Goal: Entertainment & Leisure: Consume media (video, audio)

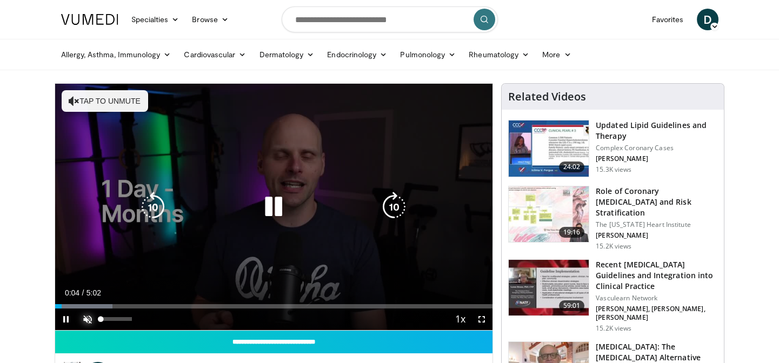
click at [89, 314] on span "Video Player" at bounding box center [88, 320] width 22 height 22
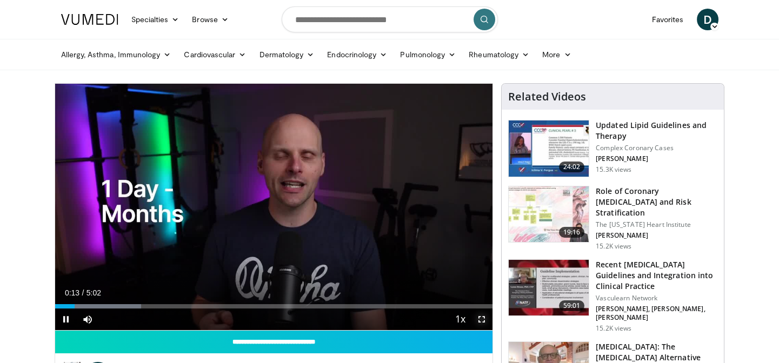
click at [482, 319] on span "Video Player" at bounding box center [482, 320] width 22 height 22
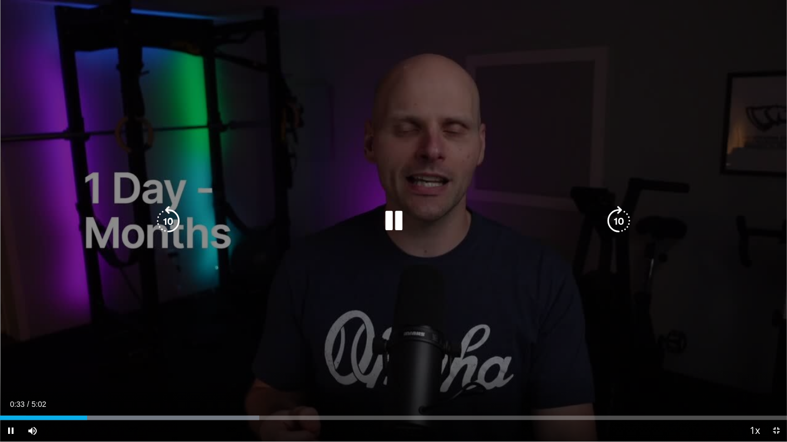
click at [389, 222] on icon "Video Player" at bounding box center [394, 221] width 30 height 30
click at [388, 222] on icon "Video Player" at bounding box center [394, 221] width 30 height 30
click at [297, 310] on div "10 seconds Tap to unmute" at bounding box center [393, 221] width 787 height 442
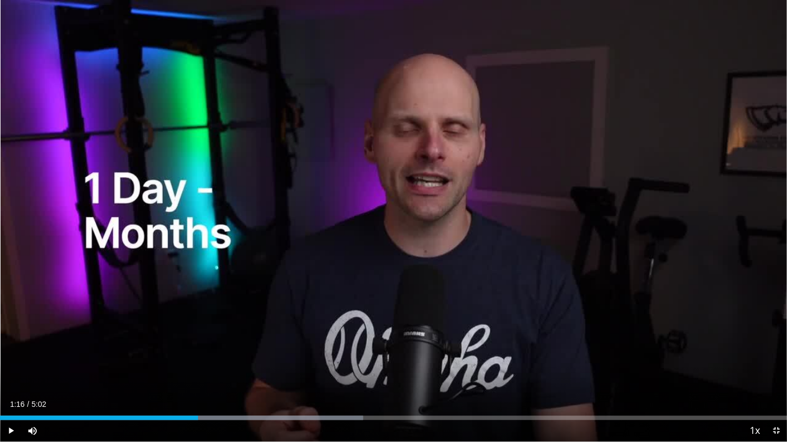
click at [296, 311] on div "10 seconds Tap to unmute" at bounding box center [393, 221] width 787 height 442
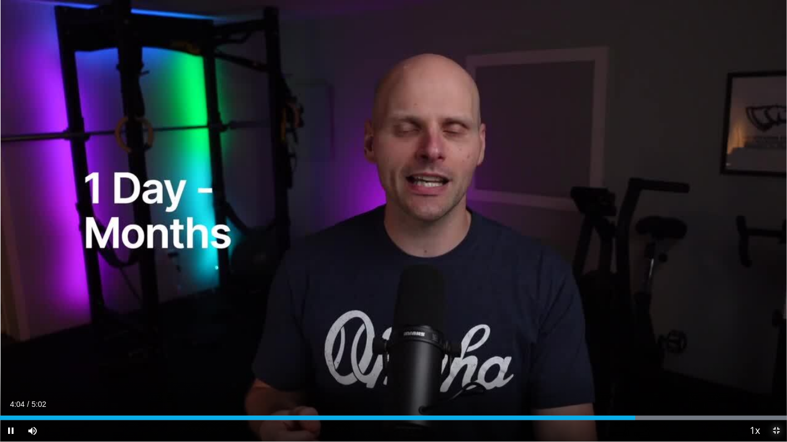
click at [773, 363] on span "Video Player" at bounding box center [776, 431] width 22 height 22
